Goal: Browse casually: Explore the website without a specific task or goal

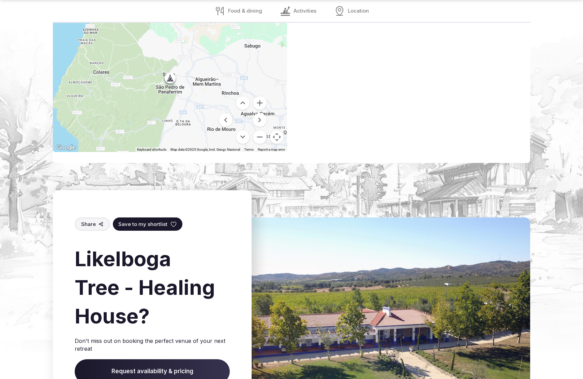
scroll to position [1034, 0]
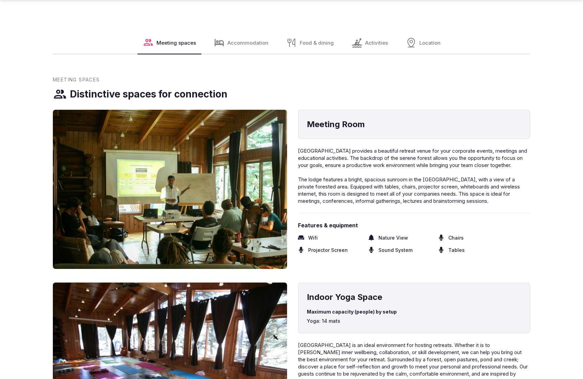
scroll to position [1074, 0]
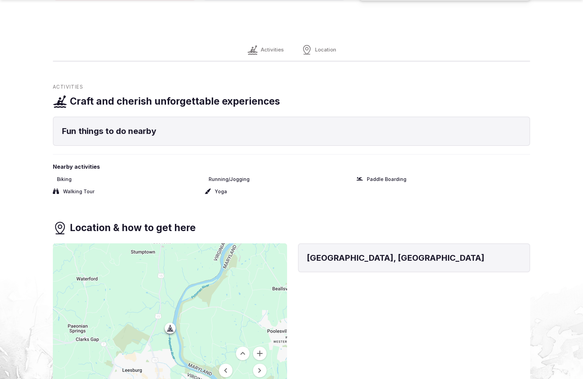
scroll to position [920, 0]
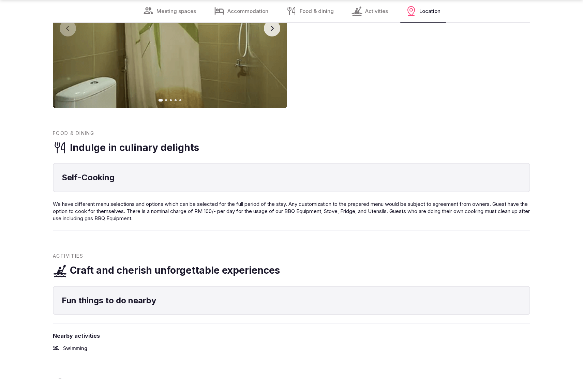
scroll to position [1051, 0]
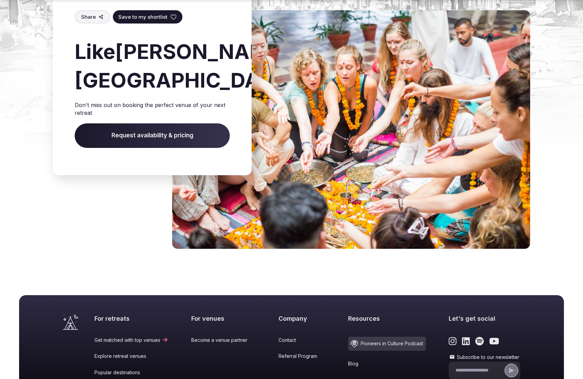
scroll to position [827, 0]
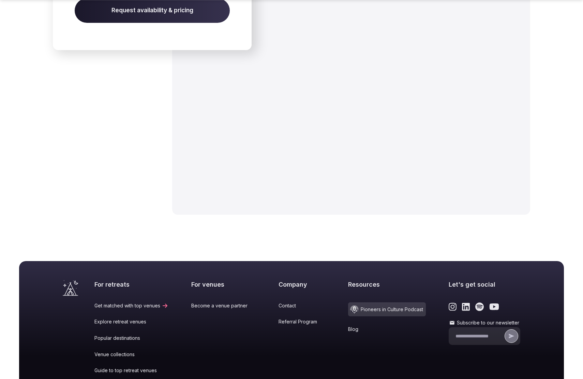
scroll to position [1142, 0]
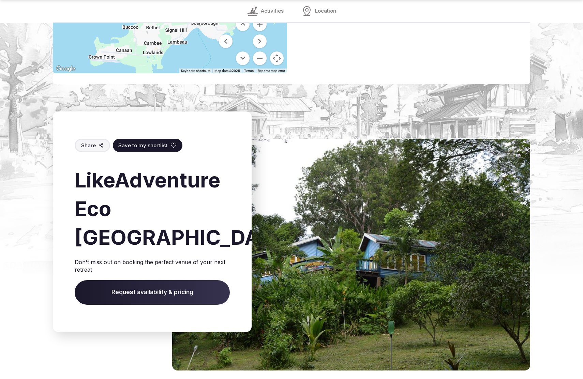
scroll to position [956, 0]
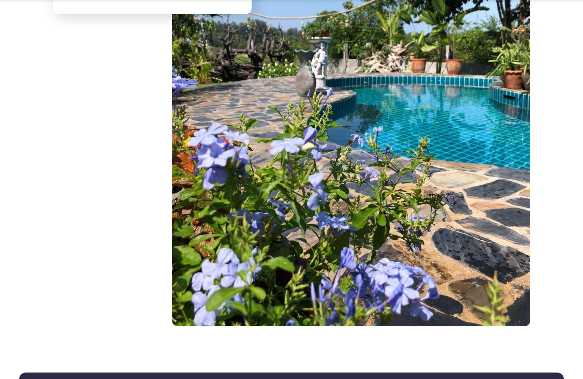
scroll to position [1254, 0]
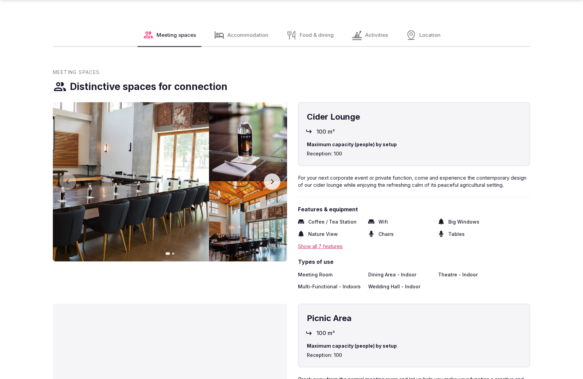
scroll to position [1074, 0]
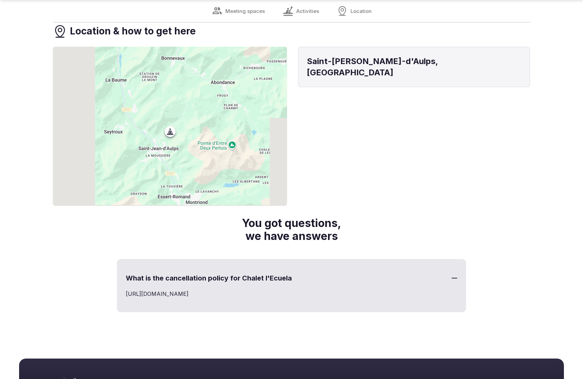
scroll to position [686, 0]
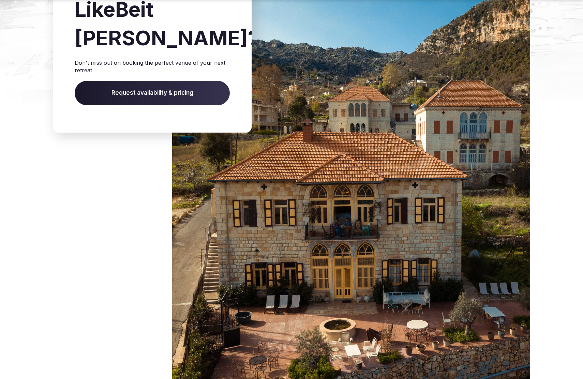
scroll to position [1000, 0]
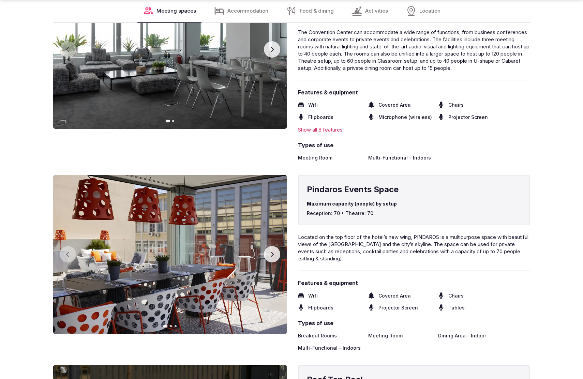
scroll to position [1416, 0]
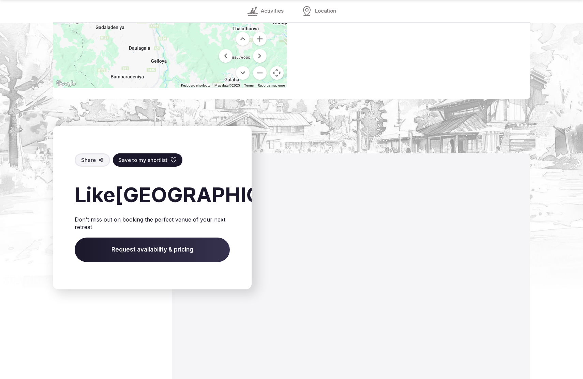
scroll to position [978, 0]
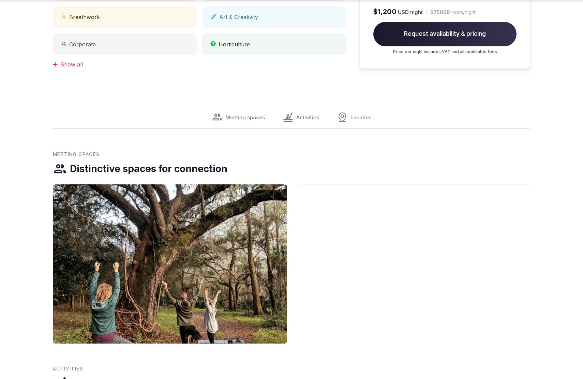
scroll to position [1074, 0]
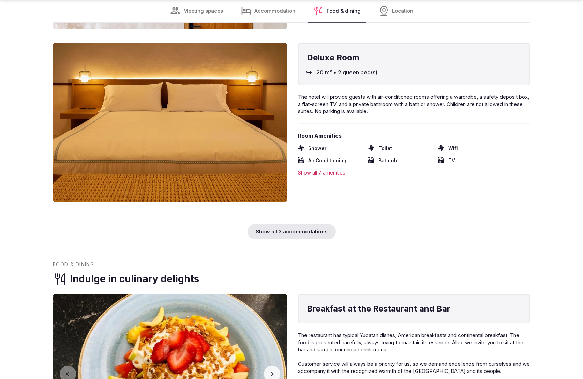
scroll to position [1416, 0]
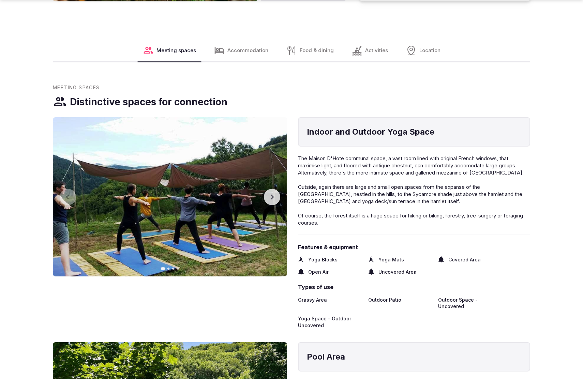
scroll to position [1074, 0]
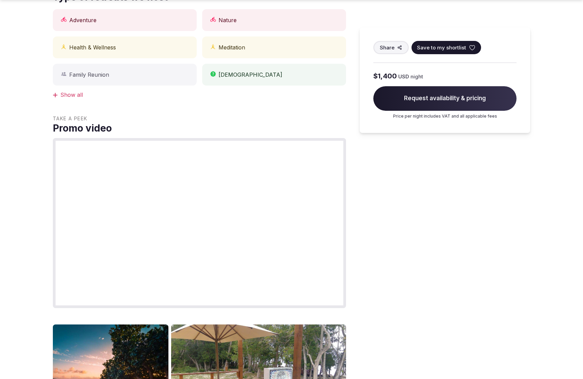
scroll to position [1074, 0]
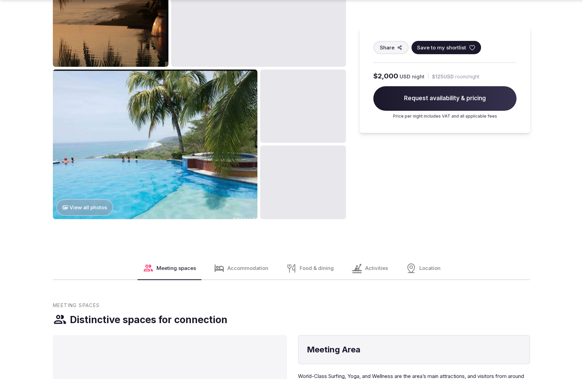
scroll to position [1073, 0]
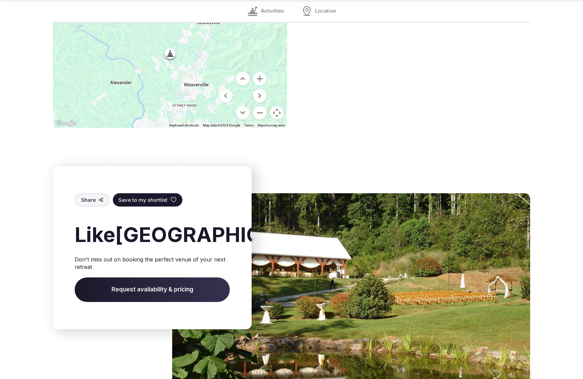
scroll to position [1017, 0]
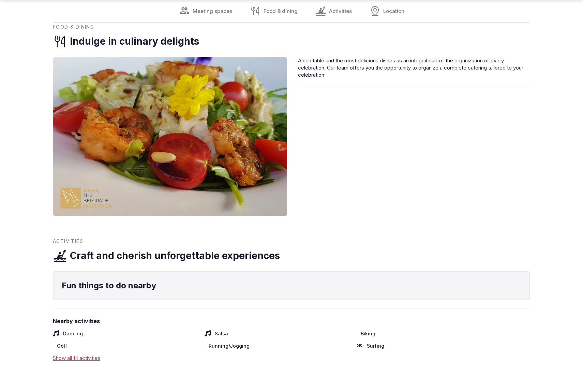
scroll to position [1051, 0]
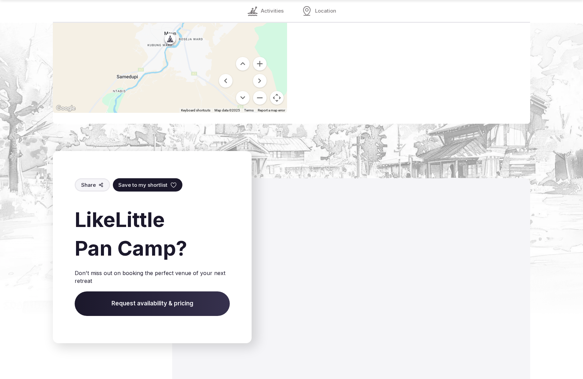
scroll to position [1003, 0]
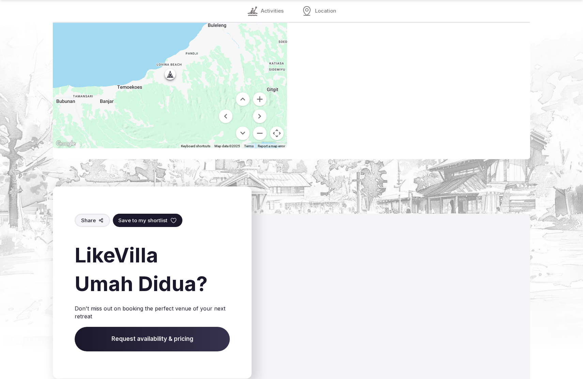
scroll to position [1030, 0]
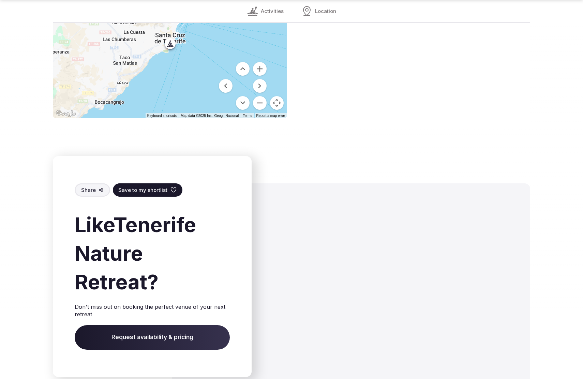
scroll to position [1051, 0]
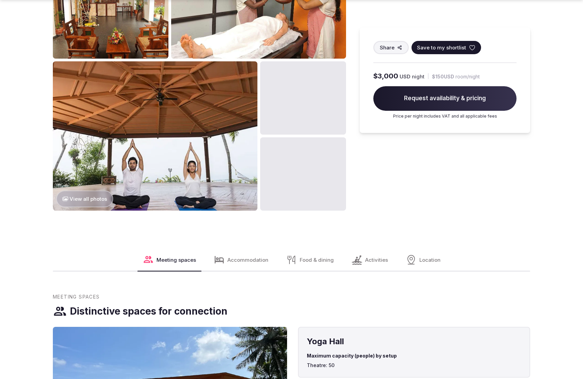
scroll to position [1074, 0]
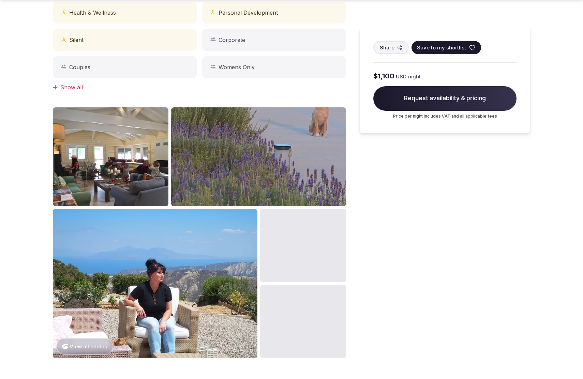
scroll to position [709, 0]
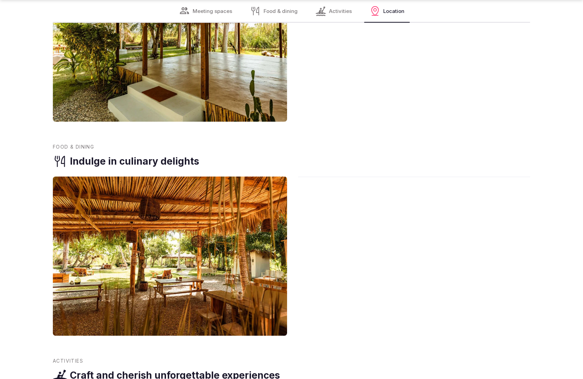
scroll to position [1415, 0]
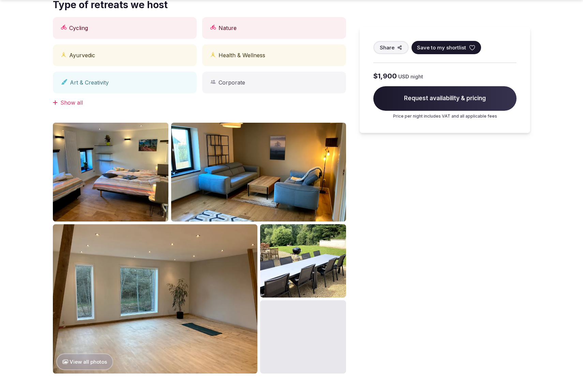
scroll to position [689, 0]
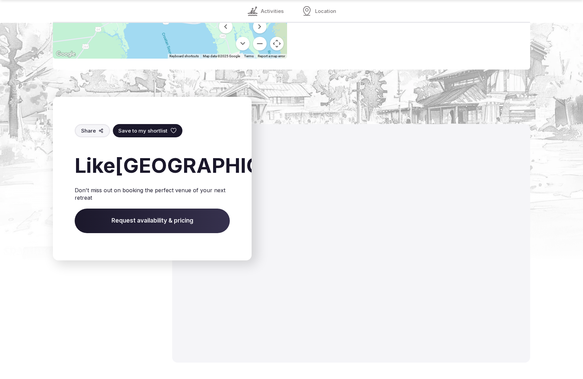
scroll to position [940, 0]
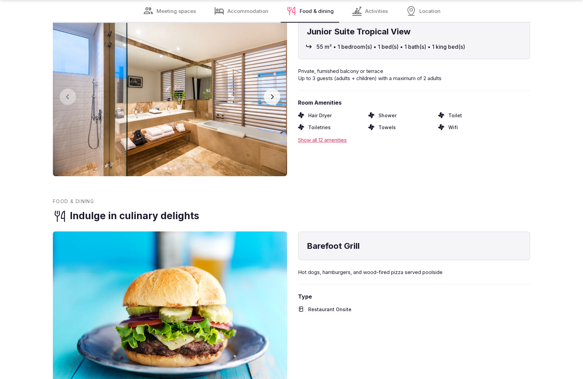
scroll to position [1415, 0]
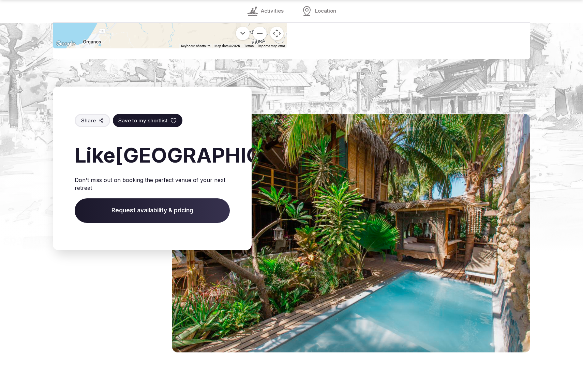
scroll to position [938, 0]
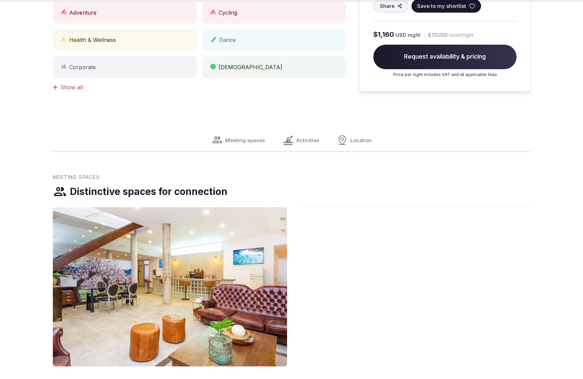
scroll to position [709, 0]
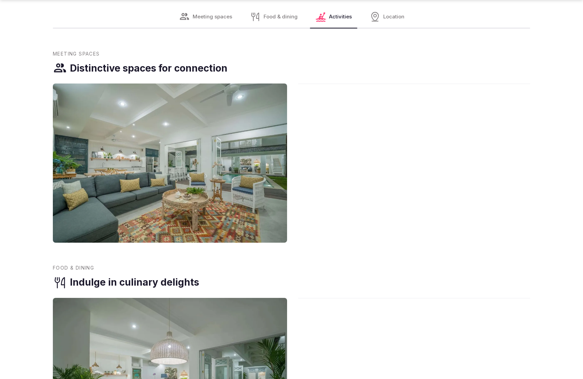
scroll to position [709, 0]
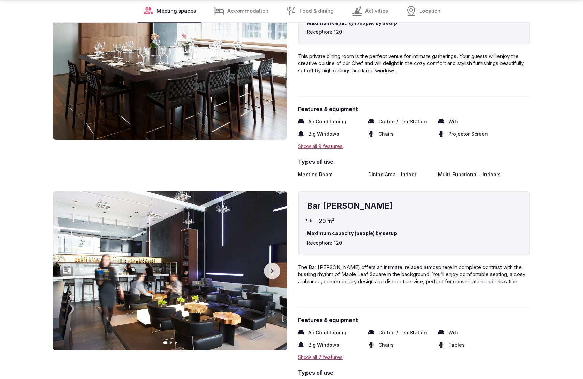
scroll to position [1416, 0]
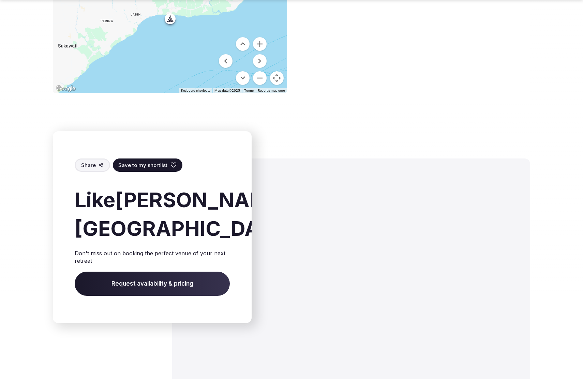
scroll to position [976, 0]
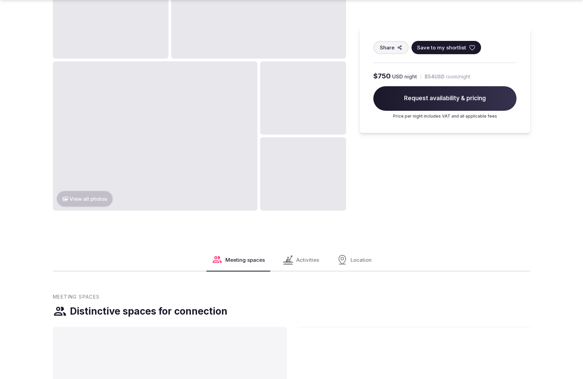
scroll to position [1416, 0]
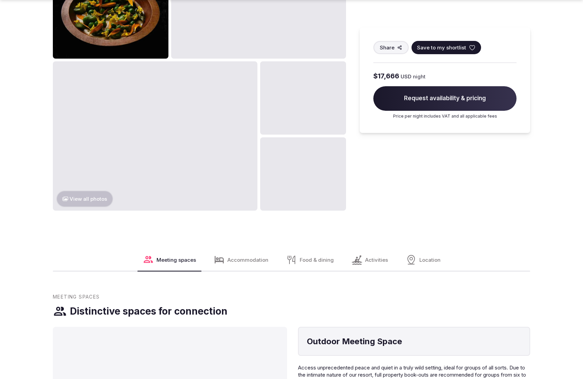
scroll to position [1074, 0]
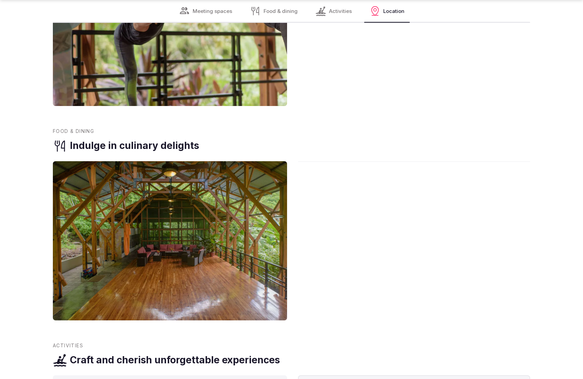
scroll to position [1416, 0]
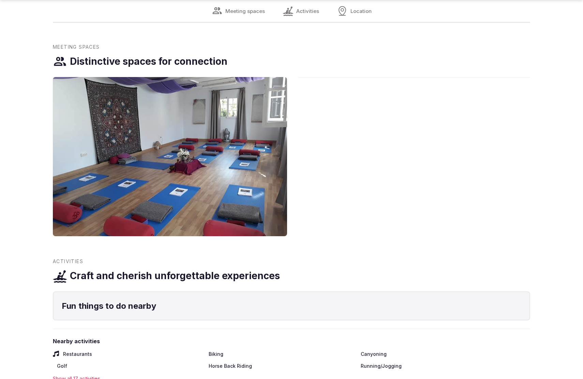
scroll to position [1051, 0]
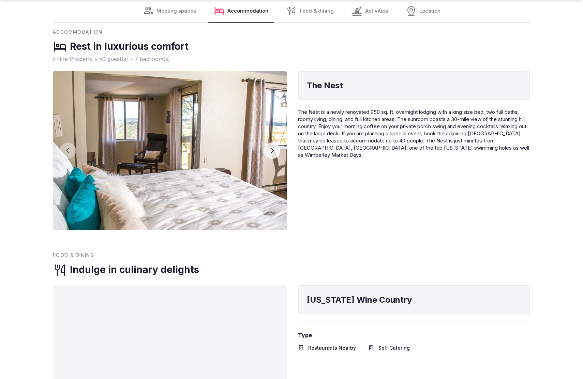
scroll to position [1030, 0]
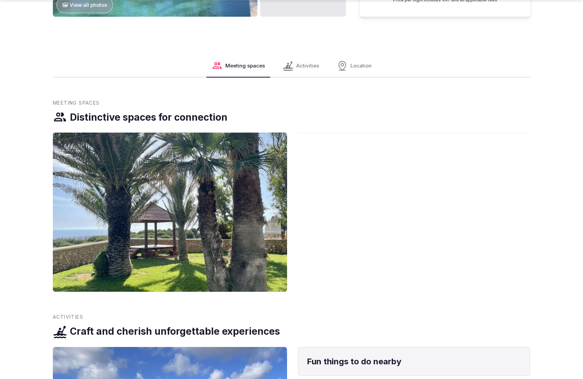
scroll to position [1074, 0]
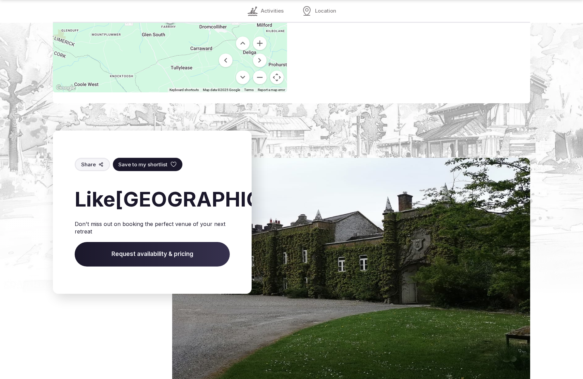
scroll to position [975, 0]
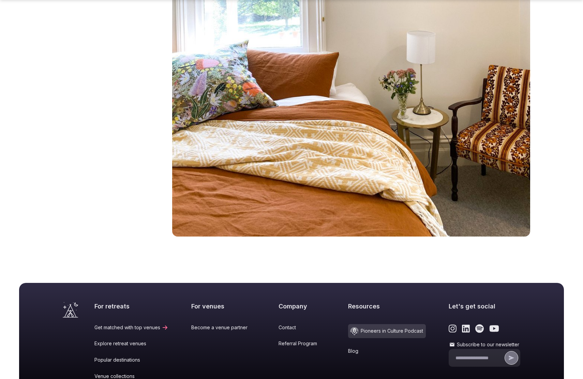
scroll to position [1164, 0]
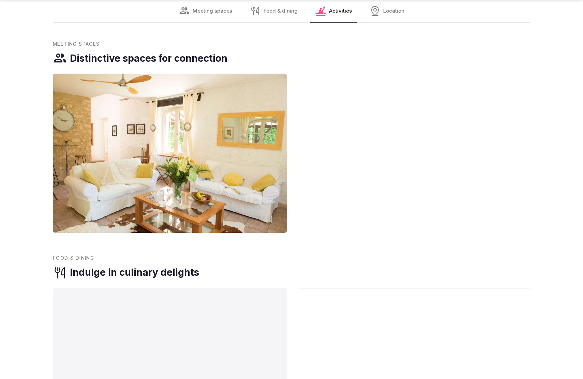
scroll to position [1393, 0]
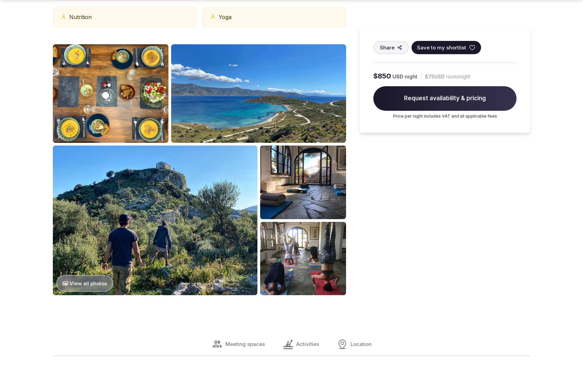
scroll to position [1051, 0]
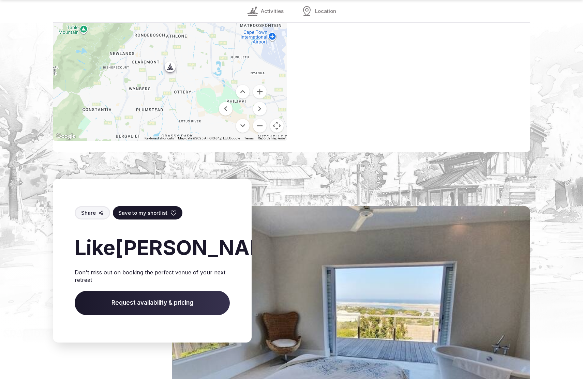
scroll to position [1023, 0]
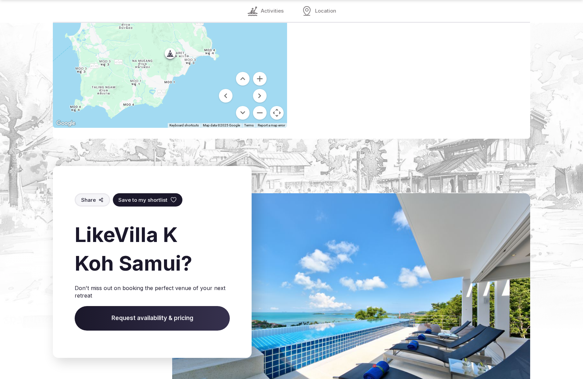
scroll to position [1010, 0]
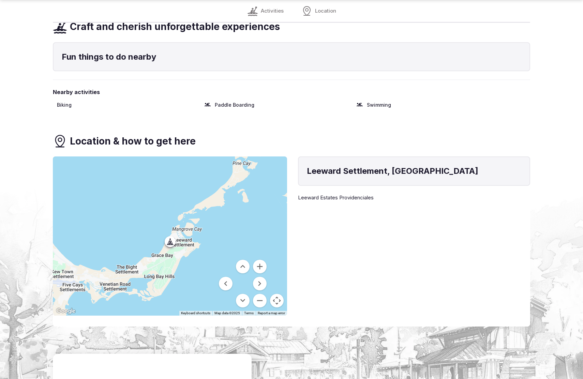
scroll to position [1051, 0]
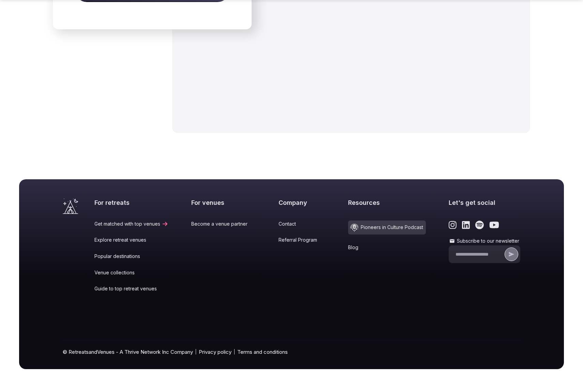
scroll to position [1060, 0]
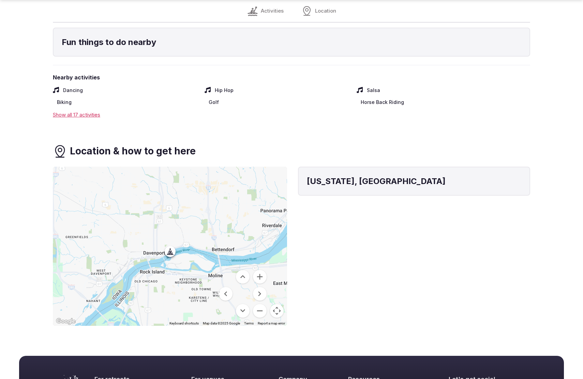
scroll to position [523, 0]
